Goal: Navigation & Orientation: Find specific page/section

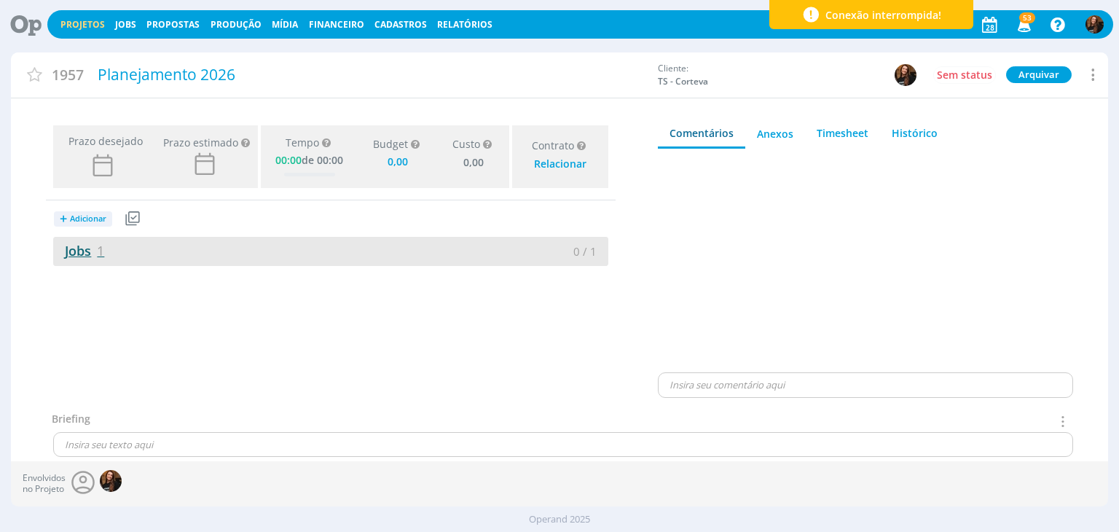
click at [79, 249] on link "Jobs 1" at bounding box center [78, 250] width 51 height 17
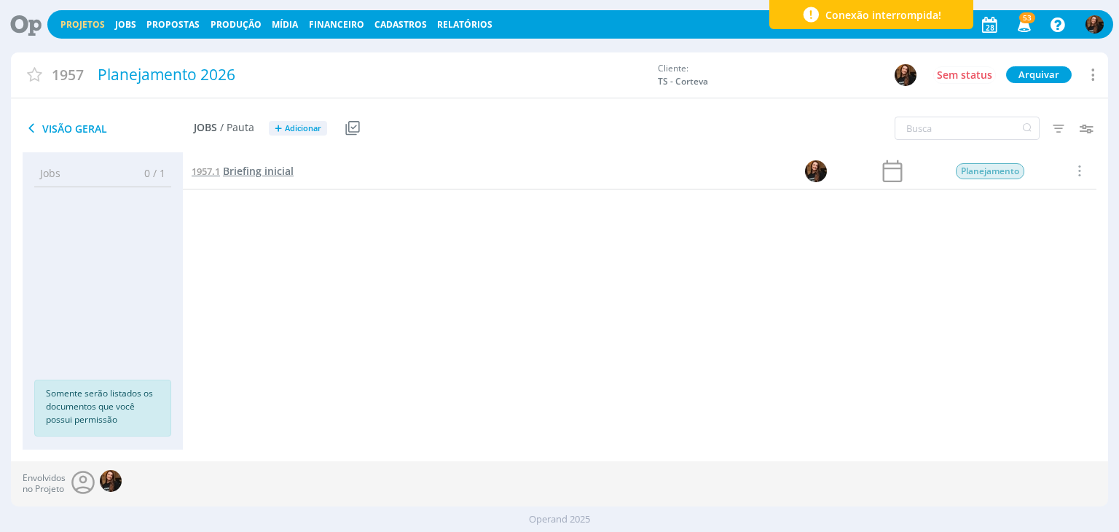
click at [280, 168] on span "Briefing inicial" at bounding box center [258, 171] width 71 height 14
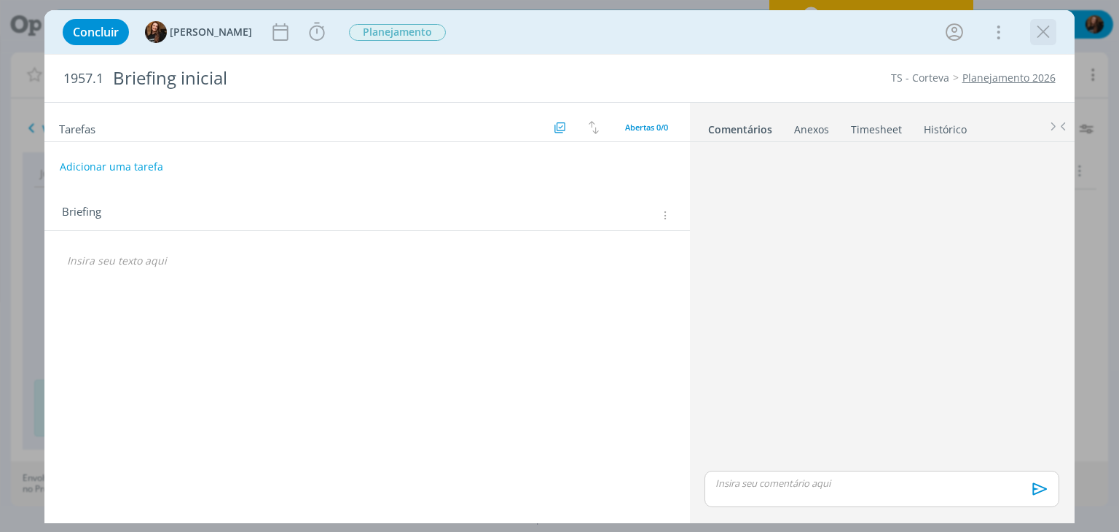
click at [1053, 36] on button "dialog" at bounding box center [1043, 32] width 22 height 22
